Goal: Information Seeking & Learning: Learn about a topic

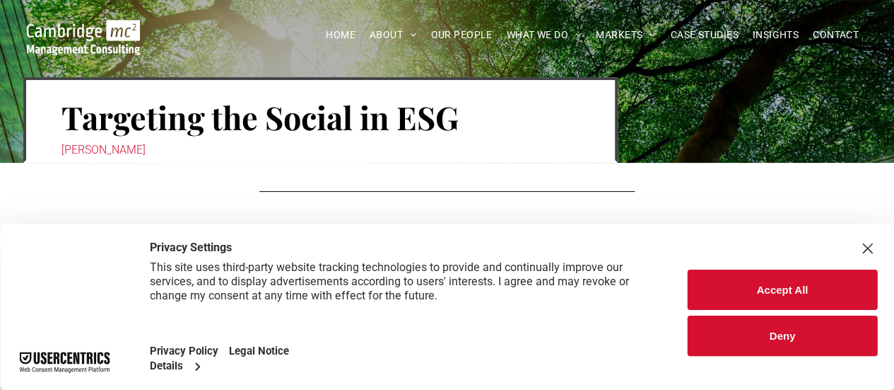
click at [723, 301] on button "Accept All" at bounding box center [782, 289] width 189 height 40
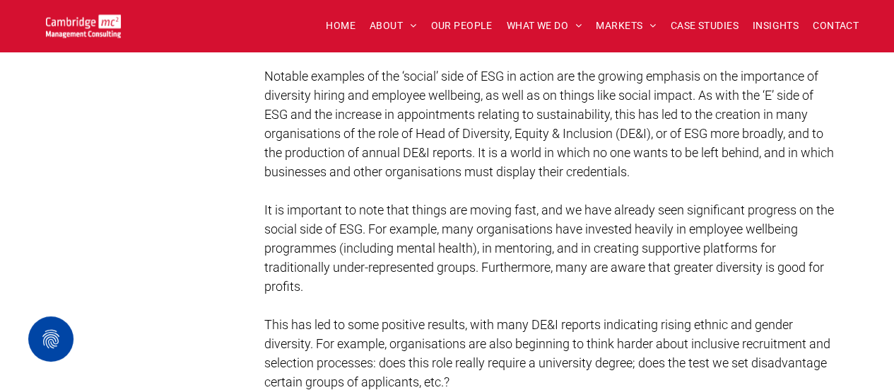
scroll to position [2669, 0]
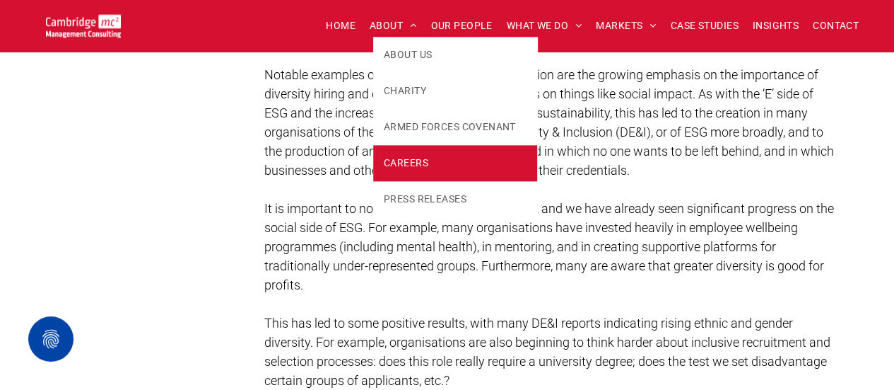
click at [390, 165] on span "CAREERS" at bounding box center [406, 163] width 45 height 15
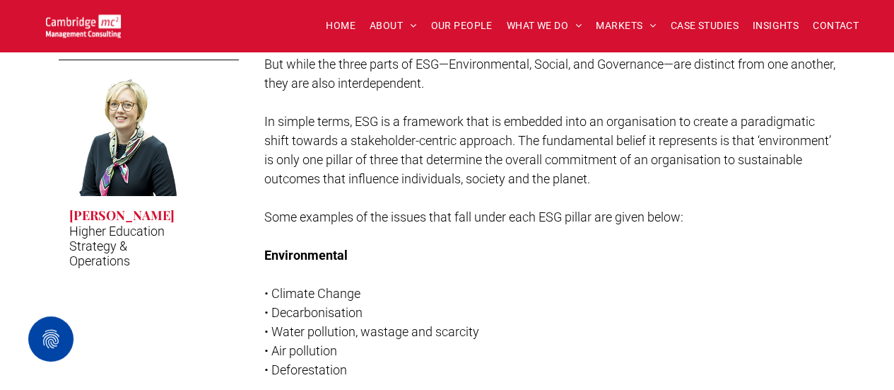
scroll to position [479, 0]
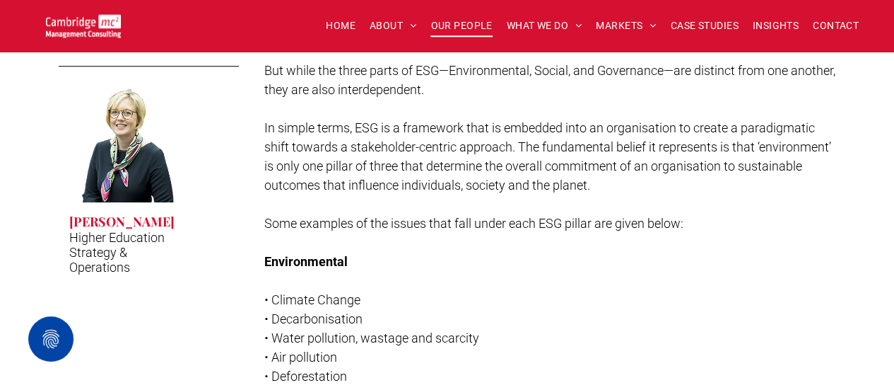
click at [482, 30] on span "OUR PEOPLE" at bounding box center [462, 26] width 62 height 22
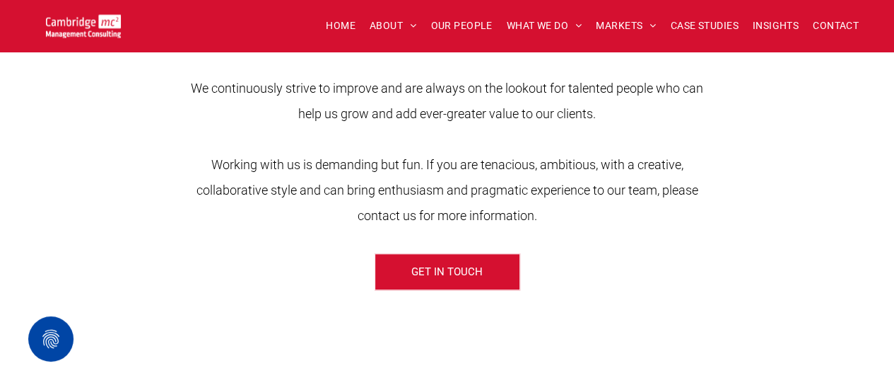
scroll to position [543, 0]
click at [390, 165] on span "Working with us is demanding but fun. If you are tenacious, ambitious, with a c…" at bounding box center [448, 189] width 502 height 66
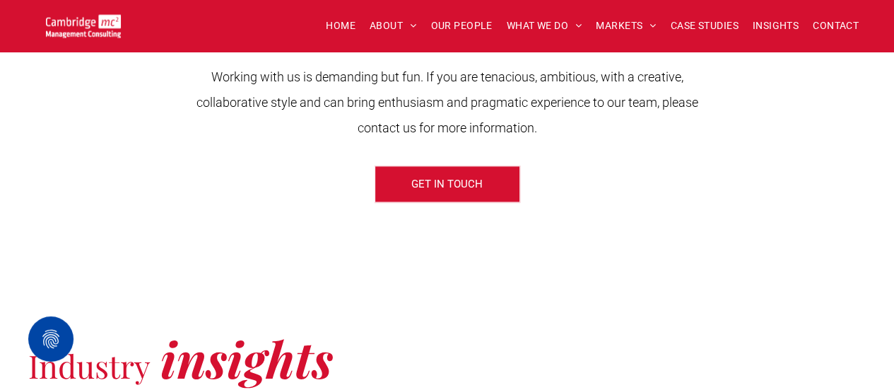
scroll to position [590, 0]
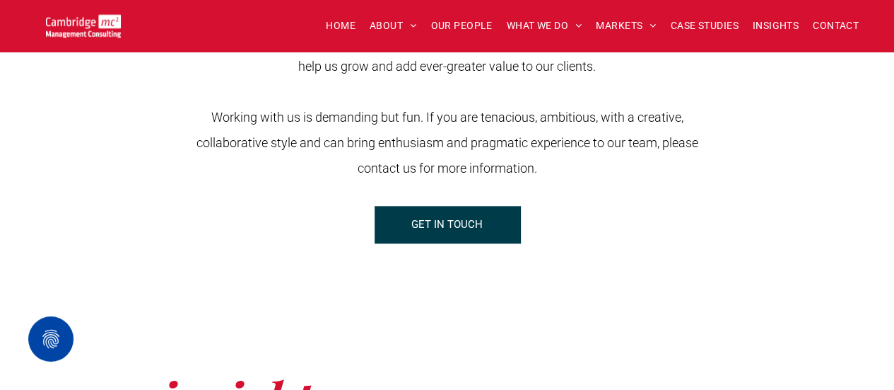
click at [412, 217] on span "GET IN TOUCH" at bounding box center [447, 223] width 71 height 35
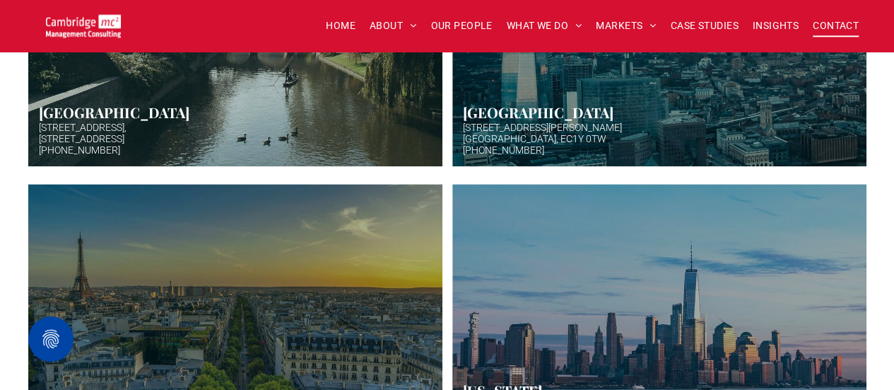
scroll to position [615, 0]
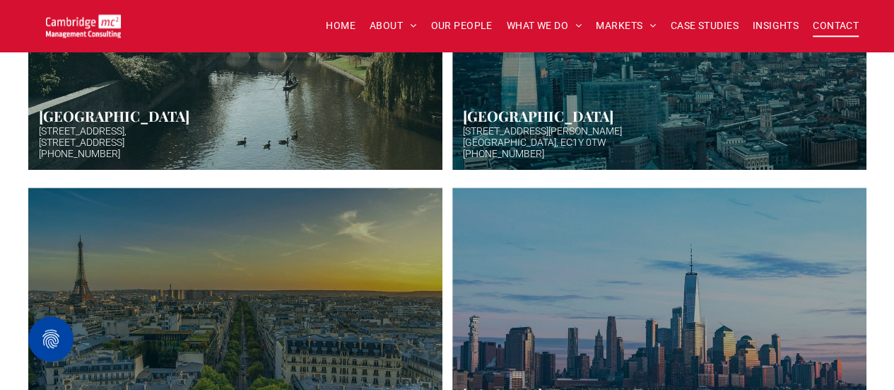
click at [346, 129] on link "Hazy afternoon photo of river and bridge in Cambridge. Punt boat in middle-dist…" at bounding box center [235, 28] width 439 height 300
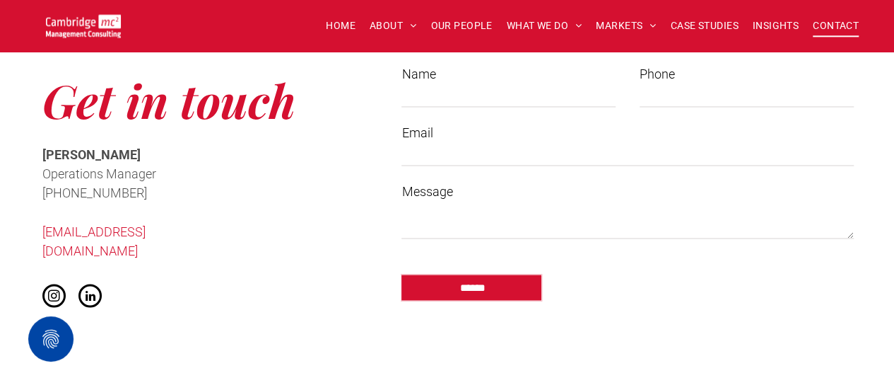
scroll to position [1141, 0]
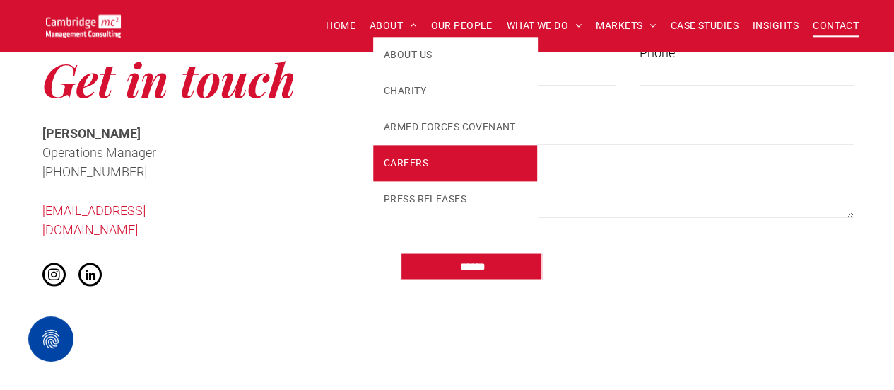
click at [402, 156] on span "CAREERS" at bounding box center [406, 163] width 45 height 15
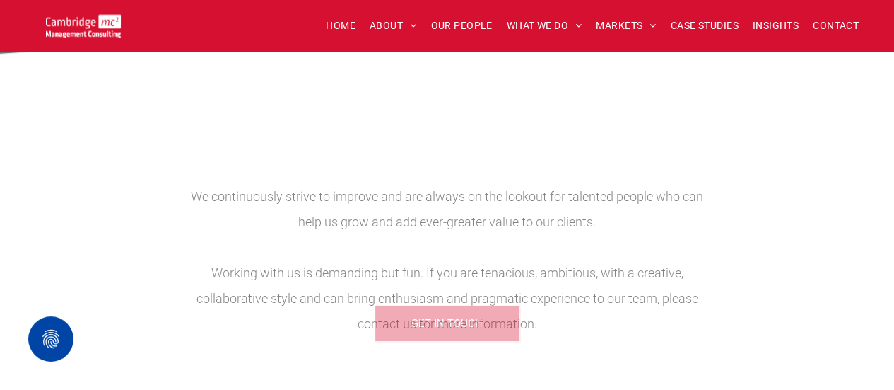
scroll to position [564, 0]
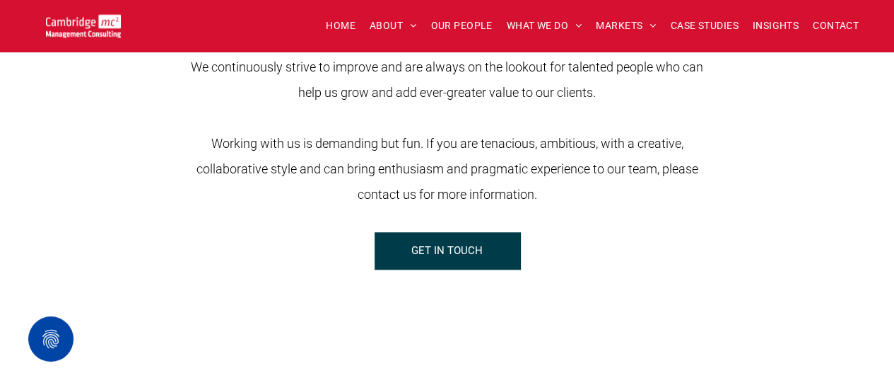
click at [407, 258] on link "GET IN TOUCH" at bounding box center [448, 250] width 146 height 37
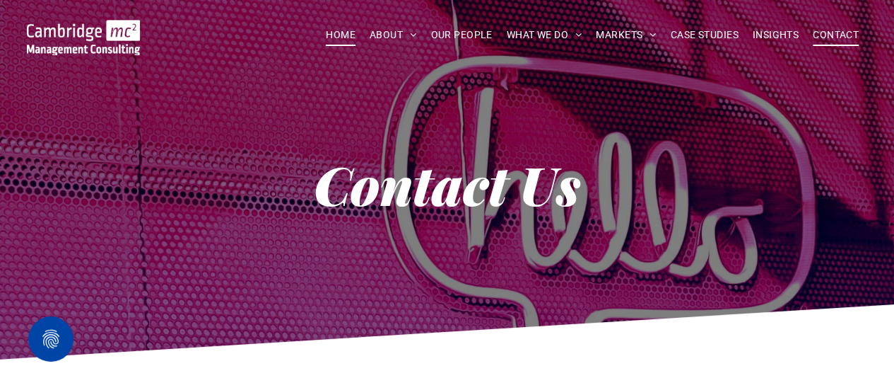
click at [339, 38] on span "HOME" at bounding box center [341, 35] width 30 height 22
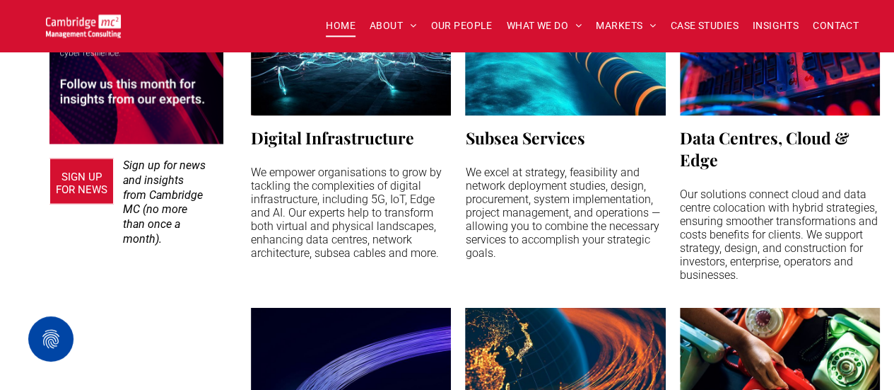
scroll to position [1318, 0]
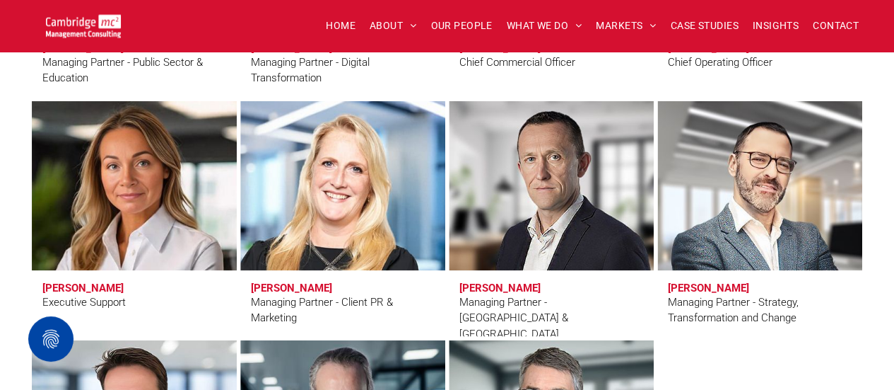
scroll to position [1230, 0]
